Goal: Task Accomplishment & Management: Use online tool/utility

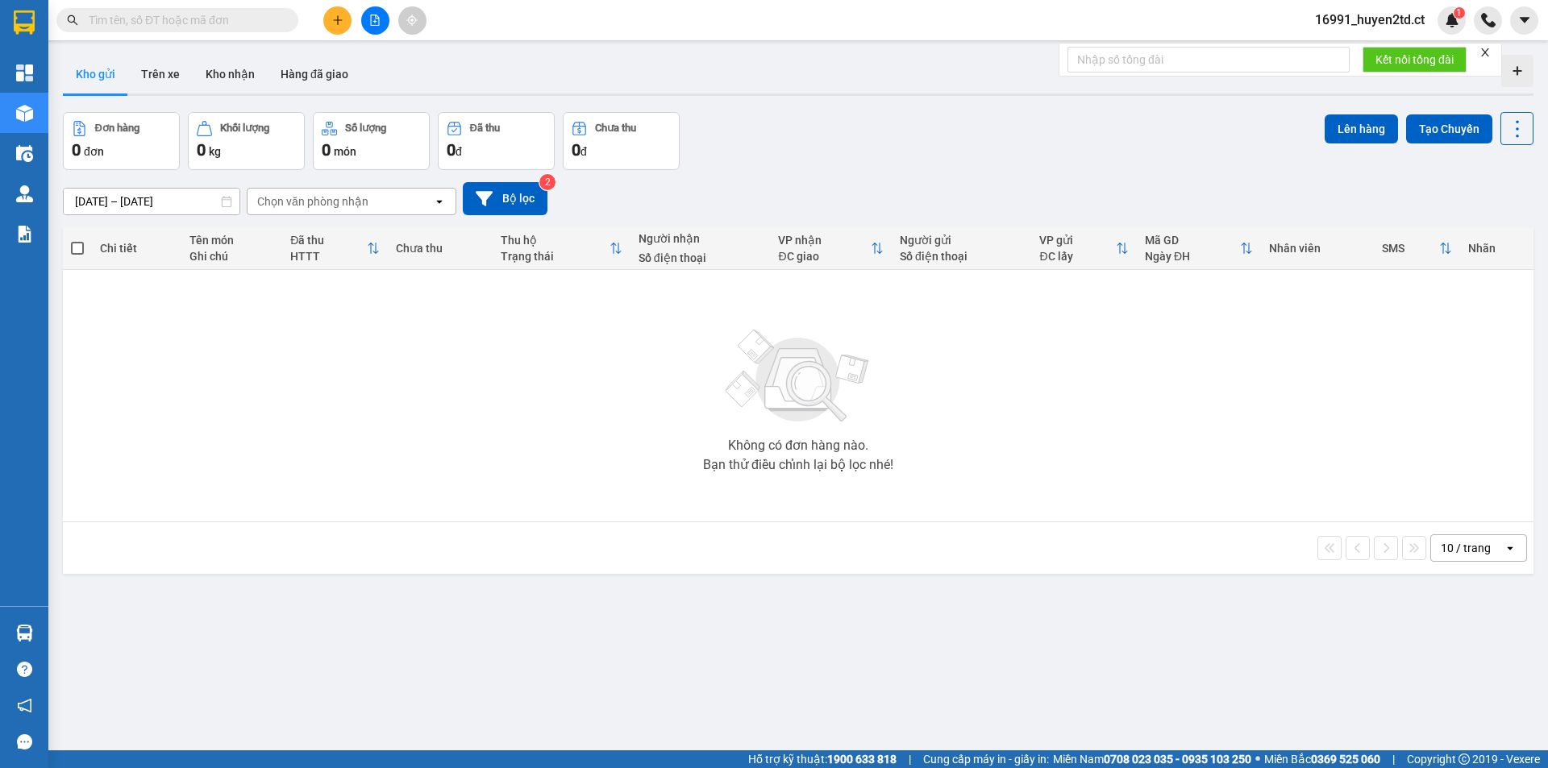
click at [257, 23] on input "text" at bounding box center [184, 20] width 190 height 18
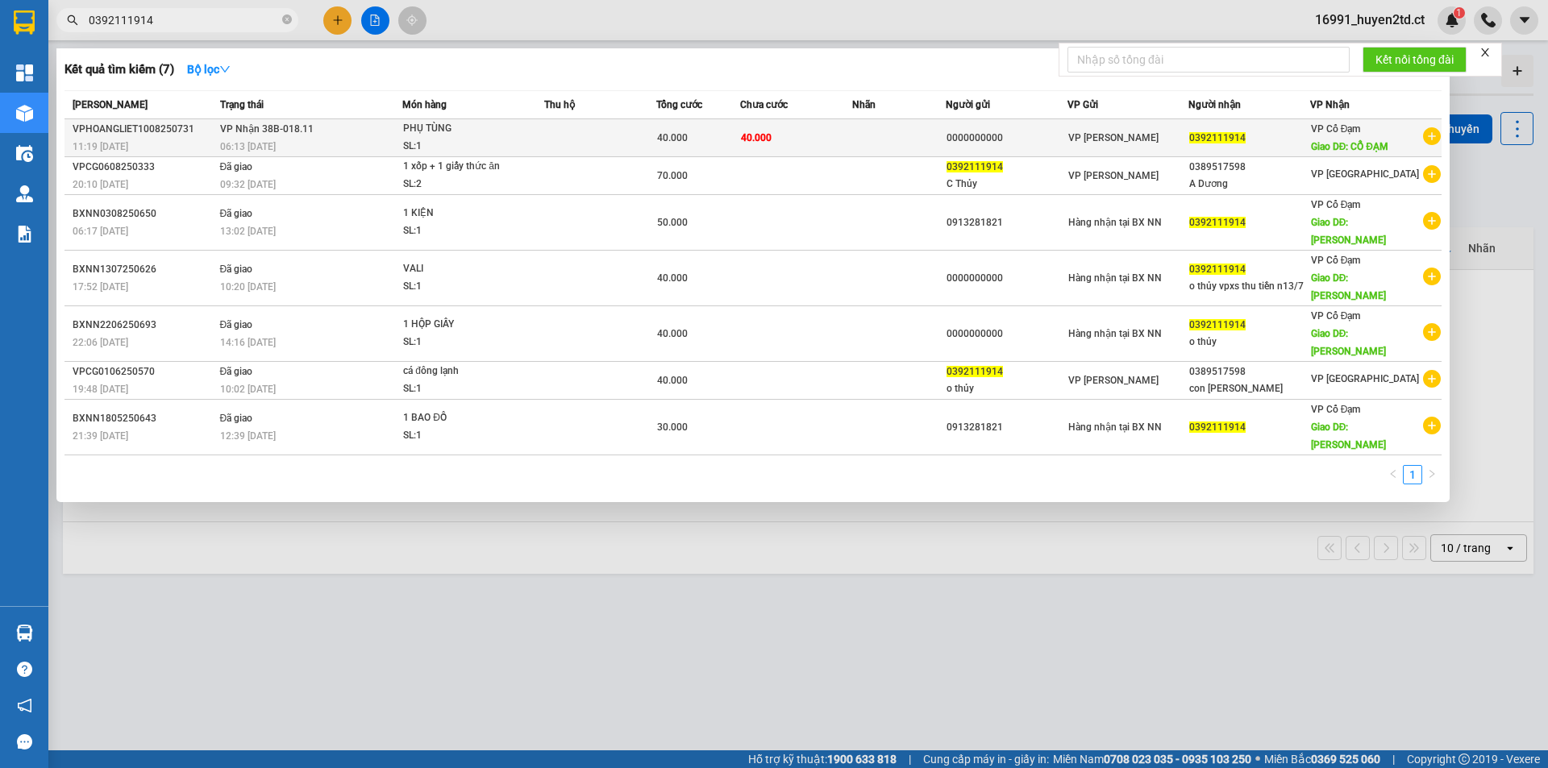
type input "0392111914"
click at [352, 138] on div "06:13 [DATE]" at bounding box center [311, 147] width 182 height 18
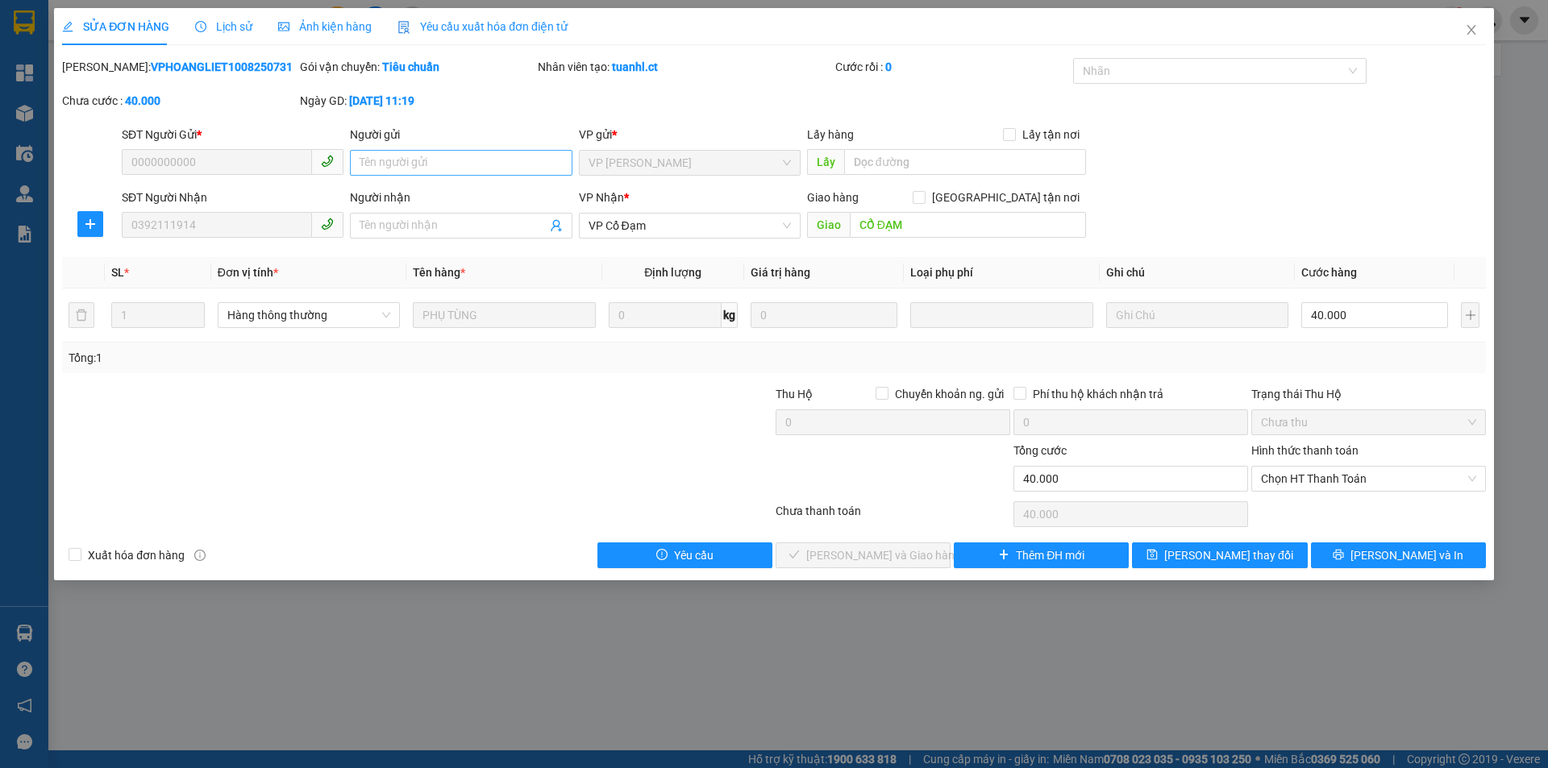
type input "0000000000"
type input "0392111914"
type input "CỔ ĐẠM"
type input "40.000"
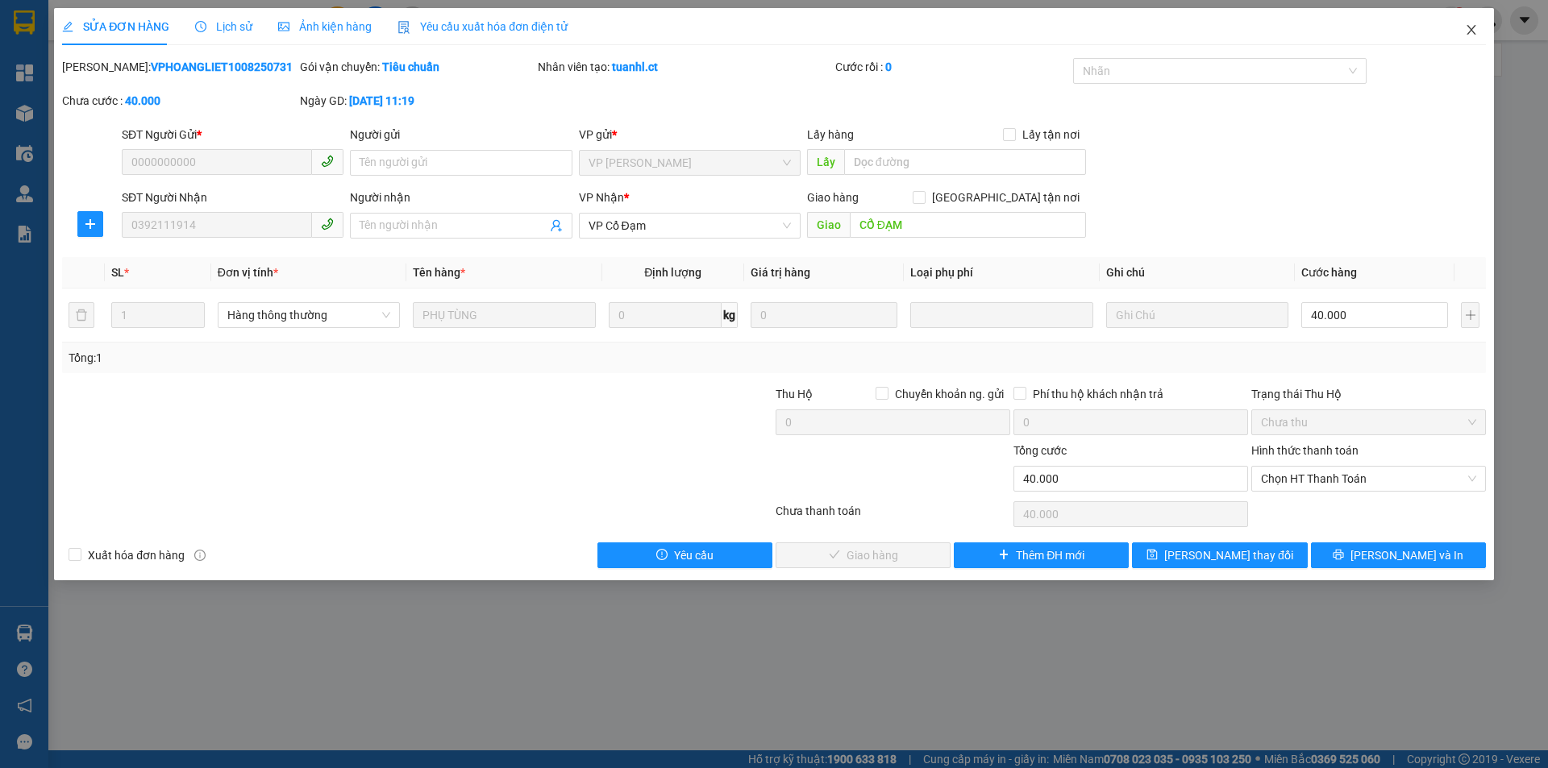
click at [1471, 31] on icon "close" at bounding box center [1470, 30] width 9 height 10
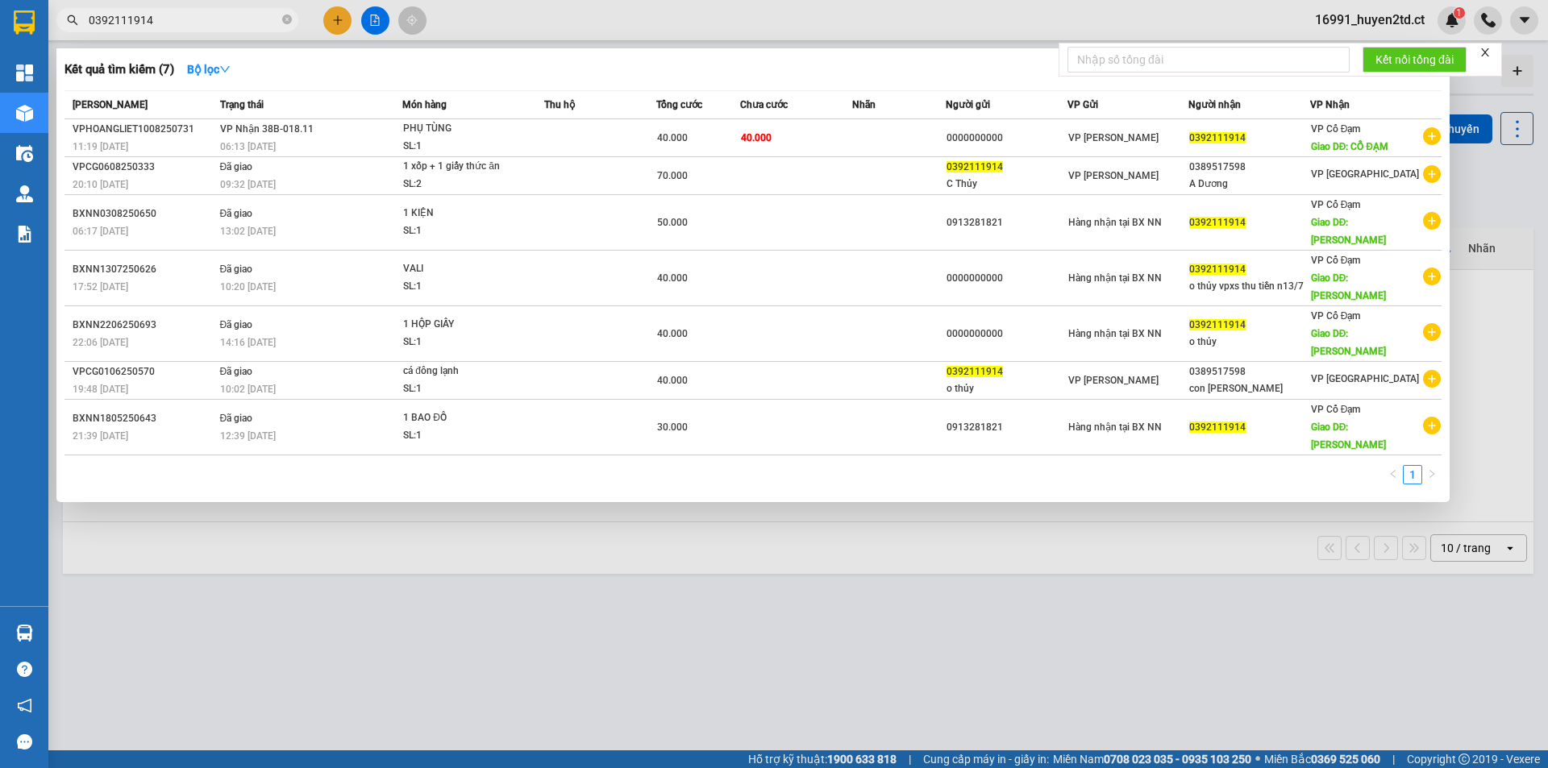
click at [185, 15] on input "0392111914" at bounding box center [184, 20] width 190 height 18
